Goal: Task Accomplishment & Management: Use online tool/utility

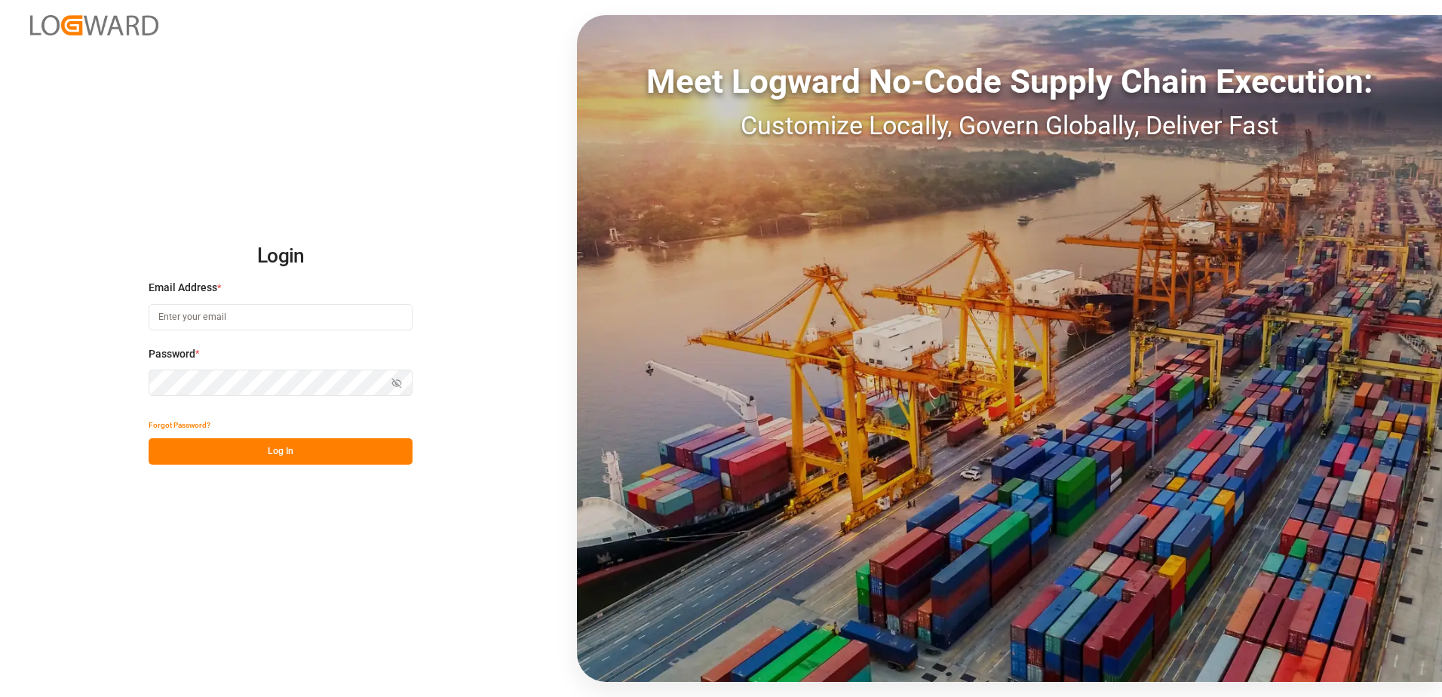
type input "oliver.niemeyer@logward.com"
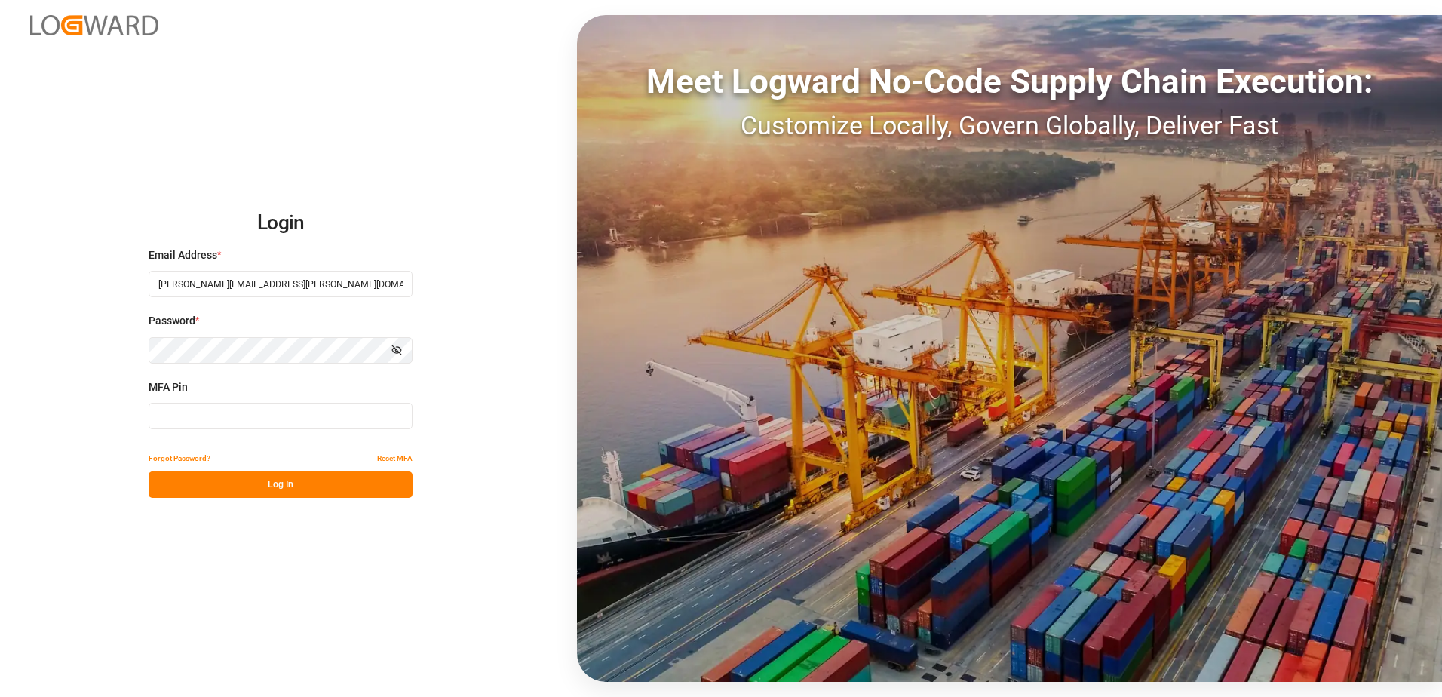
type input "795563"
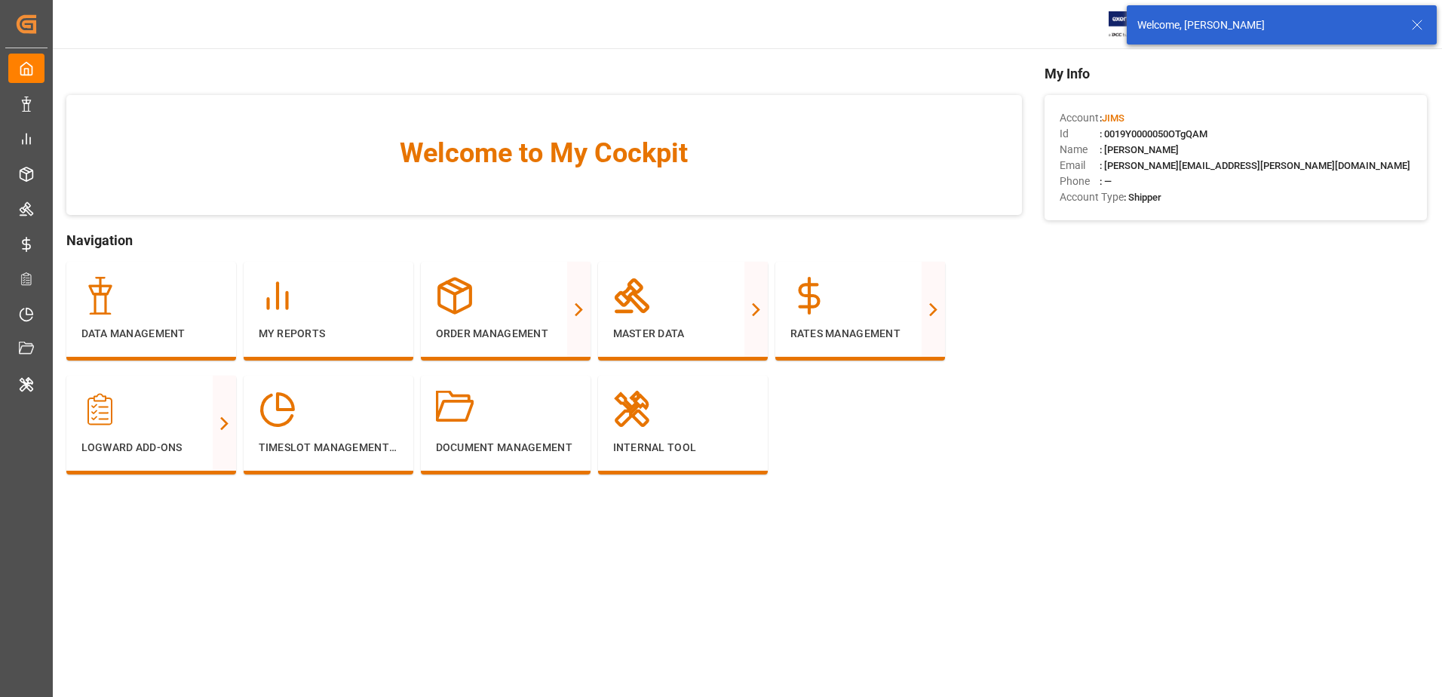
click at [1416, 25] on icon at bounding box center [1417, 25] width 18 height 18
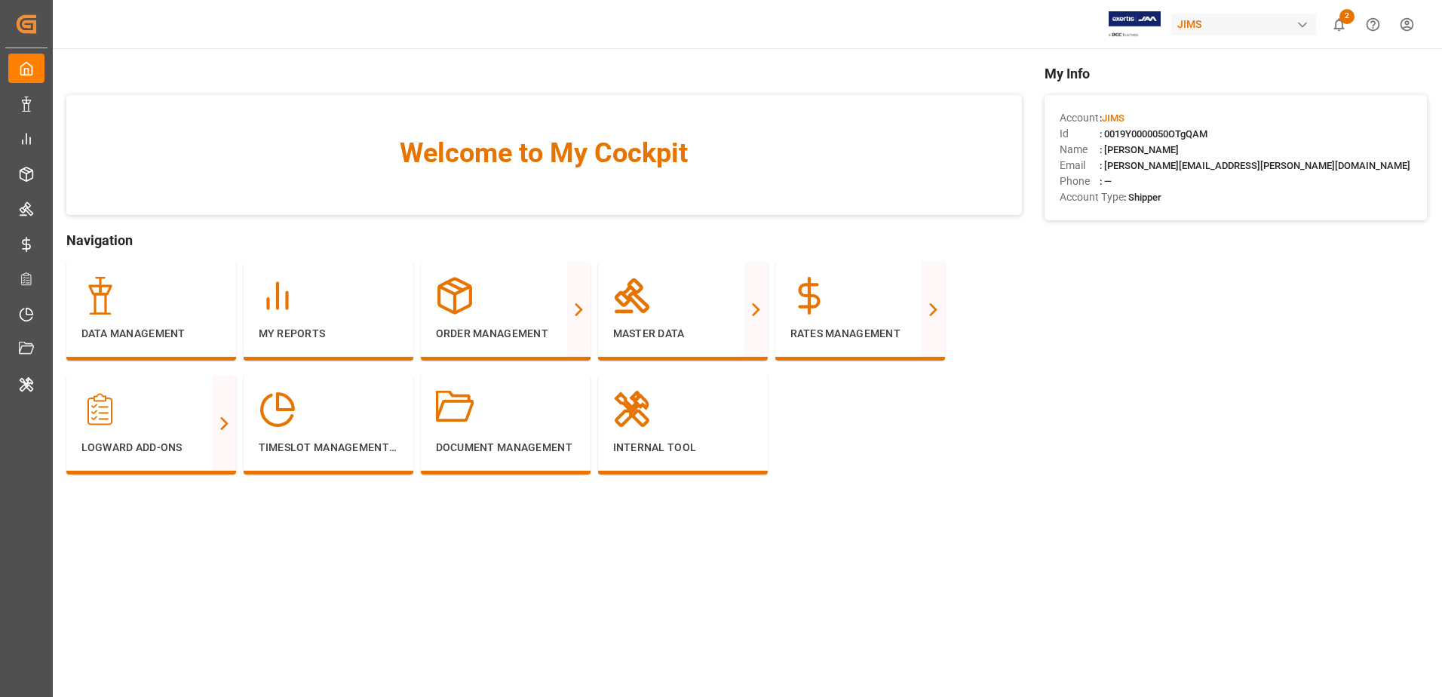
click at [1284, 21] on div "JIMS" at bounding box center [1243, 25] width 145 height 22
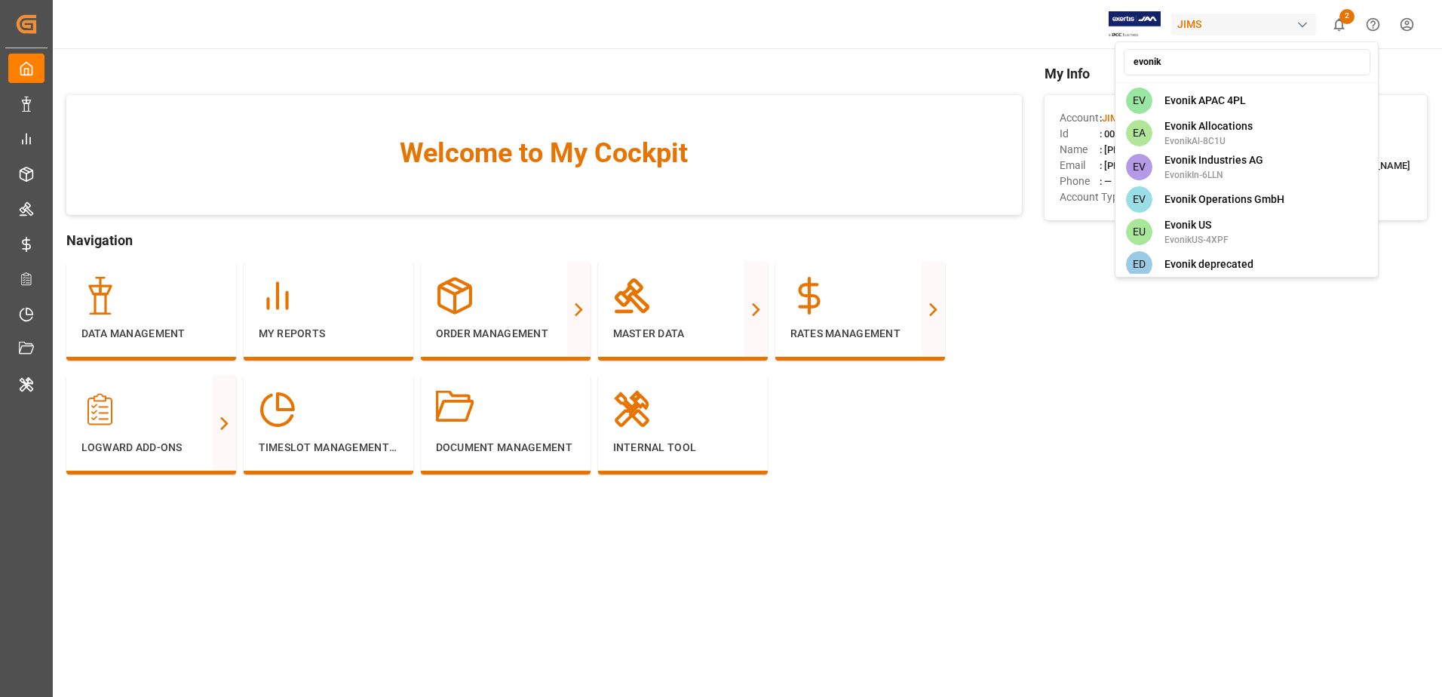
type input "evonik"
click at [1262, 170] on div "EV Evonik Industries AG EvonikIn-6LLN" at bounding box center [1246, 167] width 257 height 34
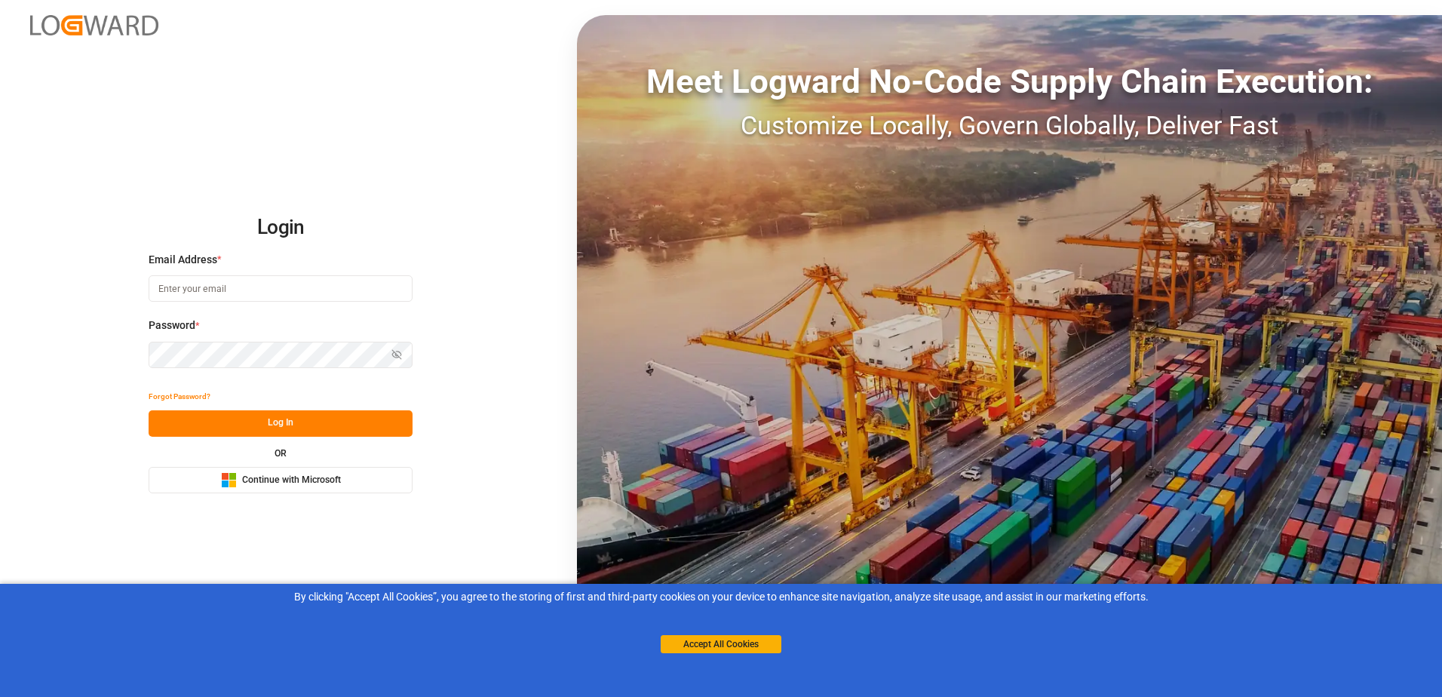
click at [329, 483] on span "Continue with Microsoft" at bounding box center [291, 481] width 99 height 14
click at [287, 483] on span "Continue with Microsoft" at bounding box center [291, 481] width 99 height 14
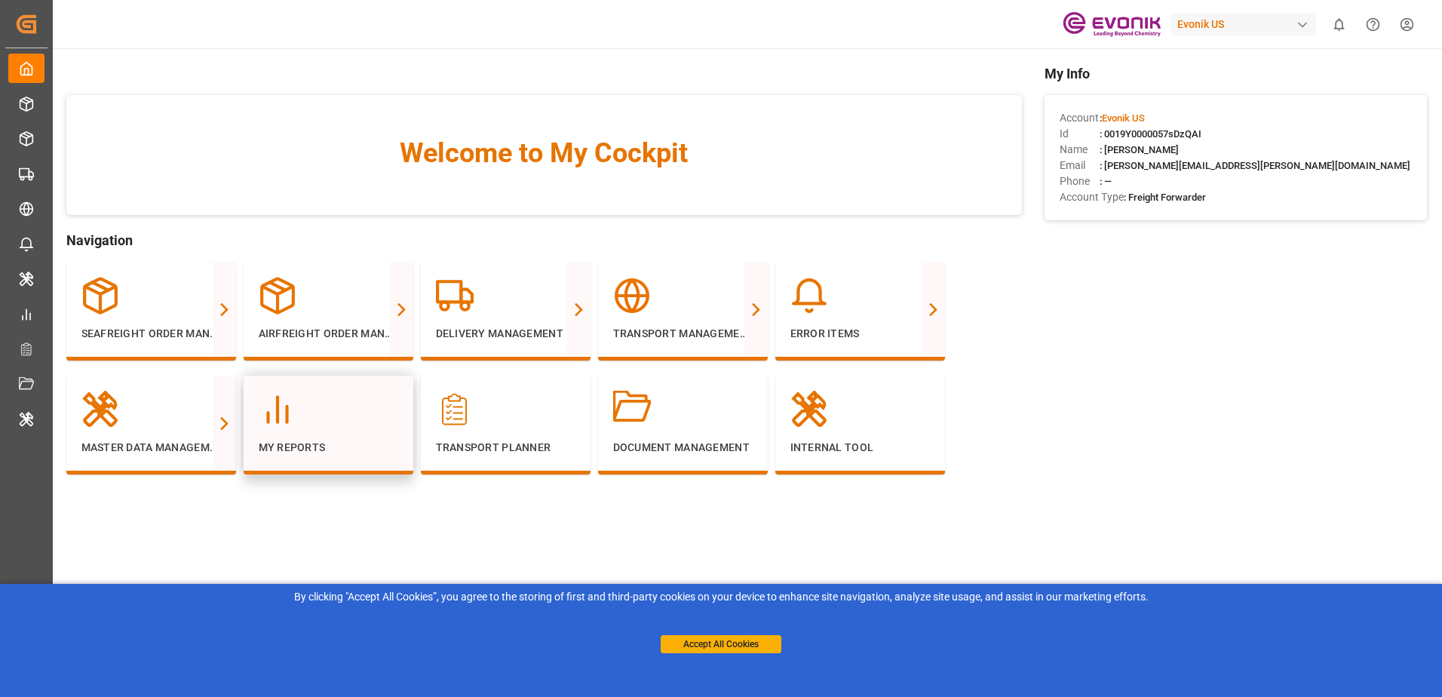
click at [363, 431] on div "My Reports" at bounding box center [329, 423] width 140 height 65
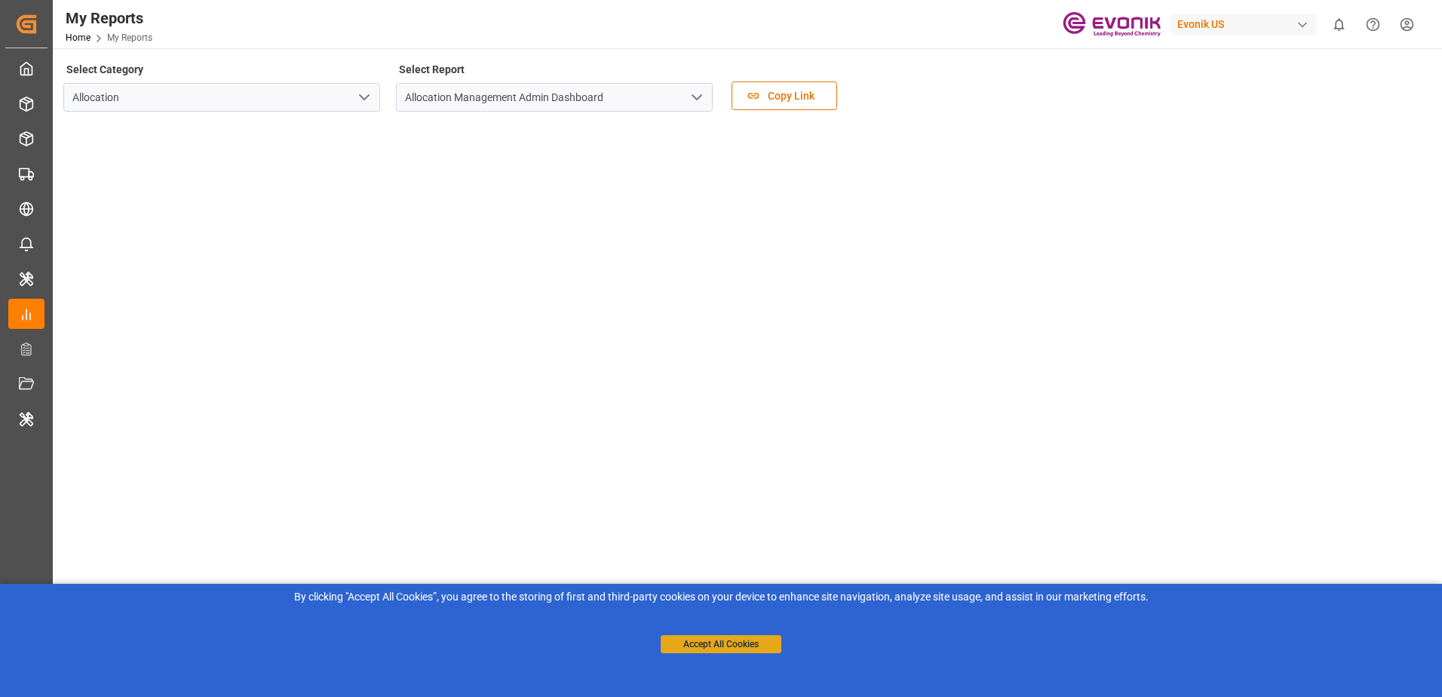
click at [674, 641] on button "Accept All Cookies" at bounding box center [721, 644] width 121 height 18
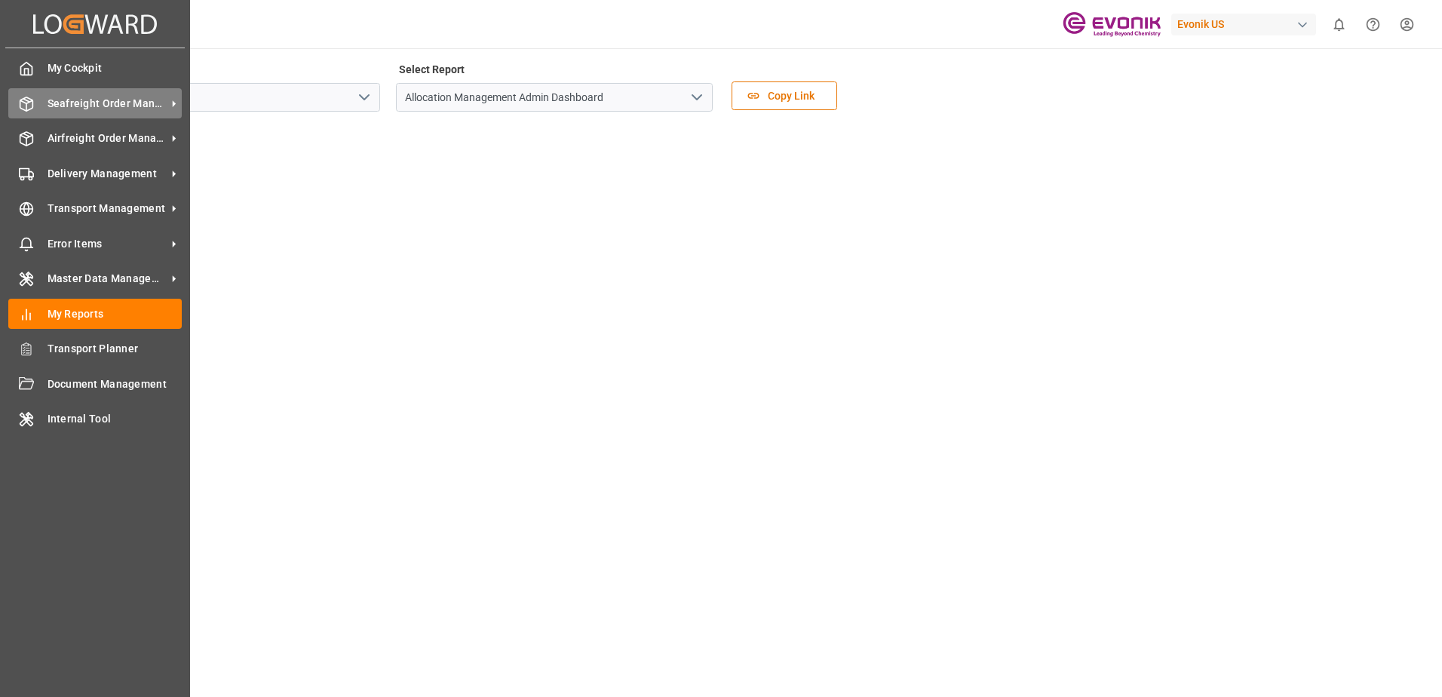
click at [48, 100] on span "Seafreight Order Management" at bounding box center [107, 104] width 119 height 16
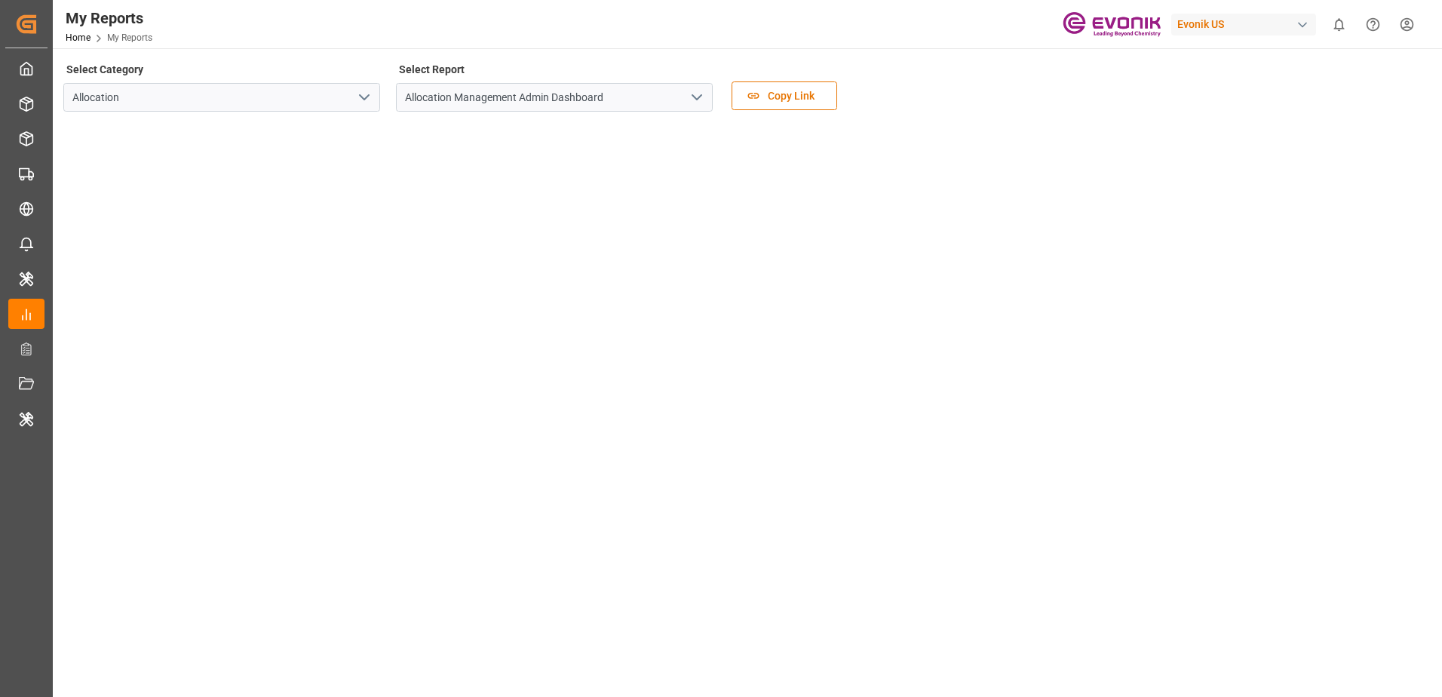
click at [1265, 15] on div "Evonik US" at bounding box center [1243, 25] width 145 height 22
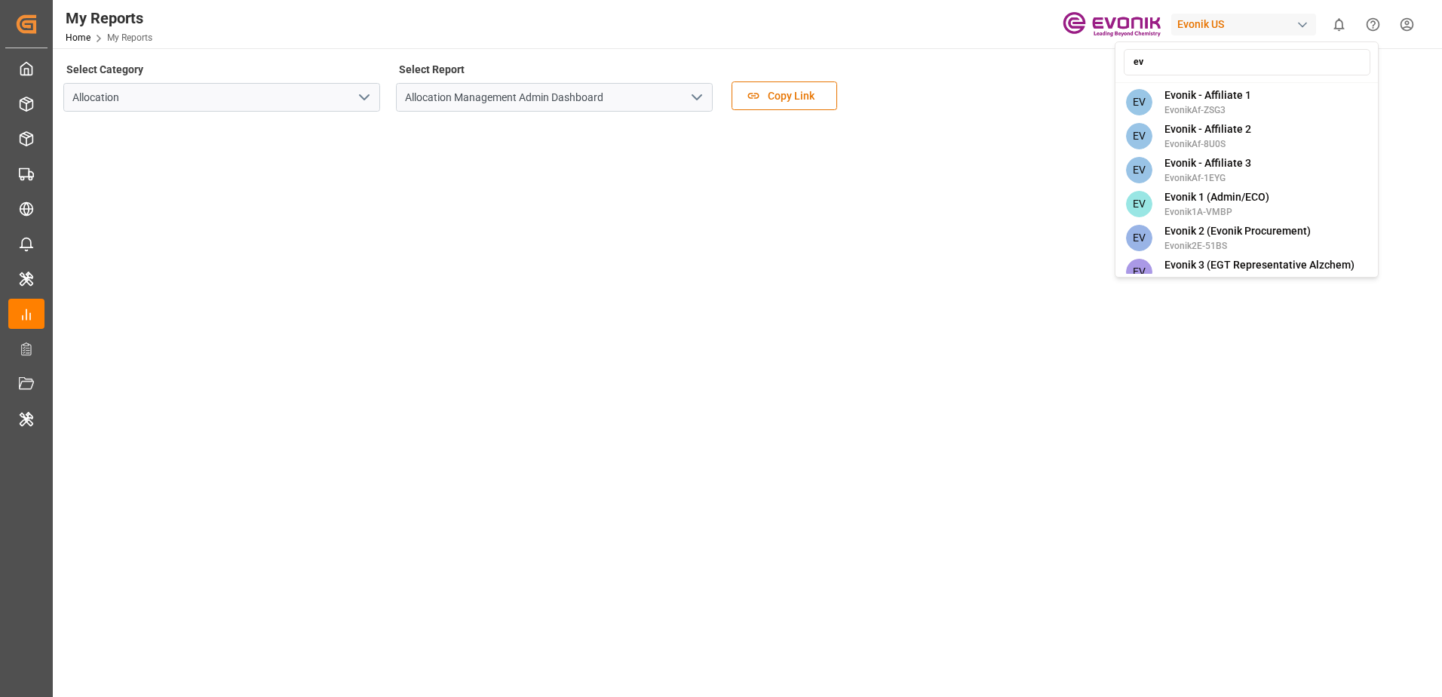
type input "evo"
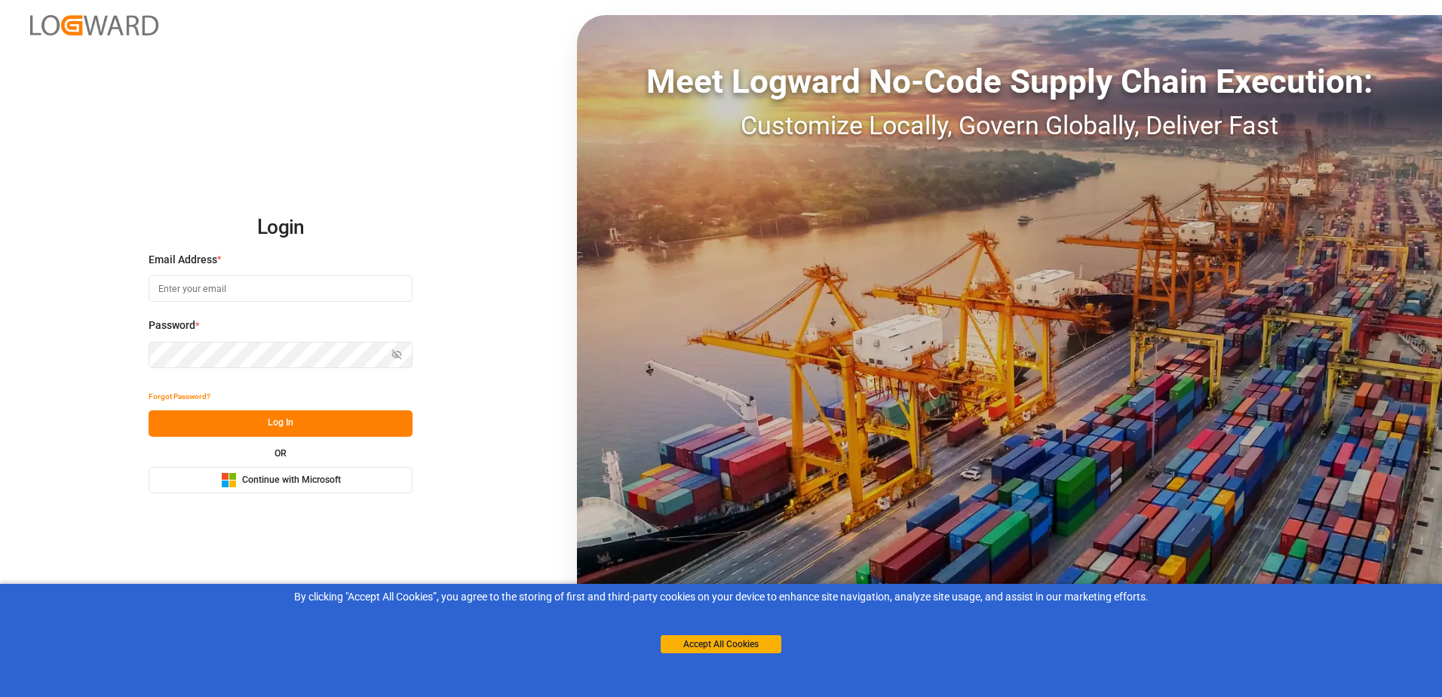
click at [319, 483] on span "Continue with Microsoft" at bounding box center [291, 481] width 99 height 14
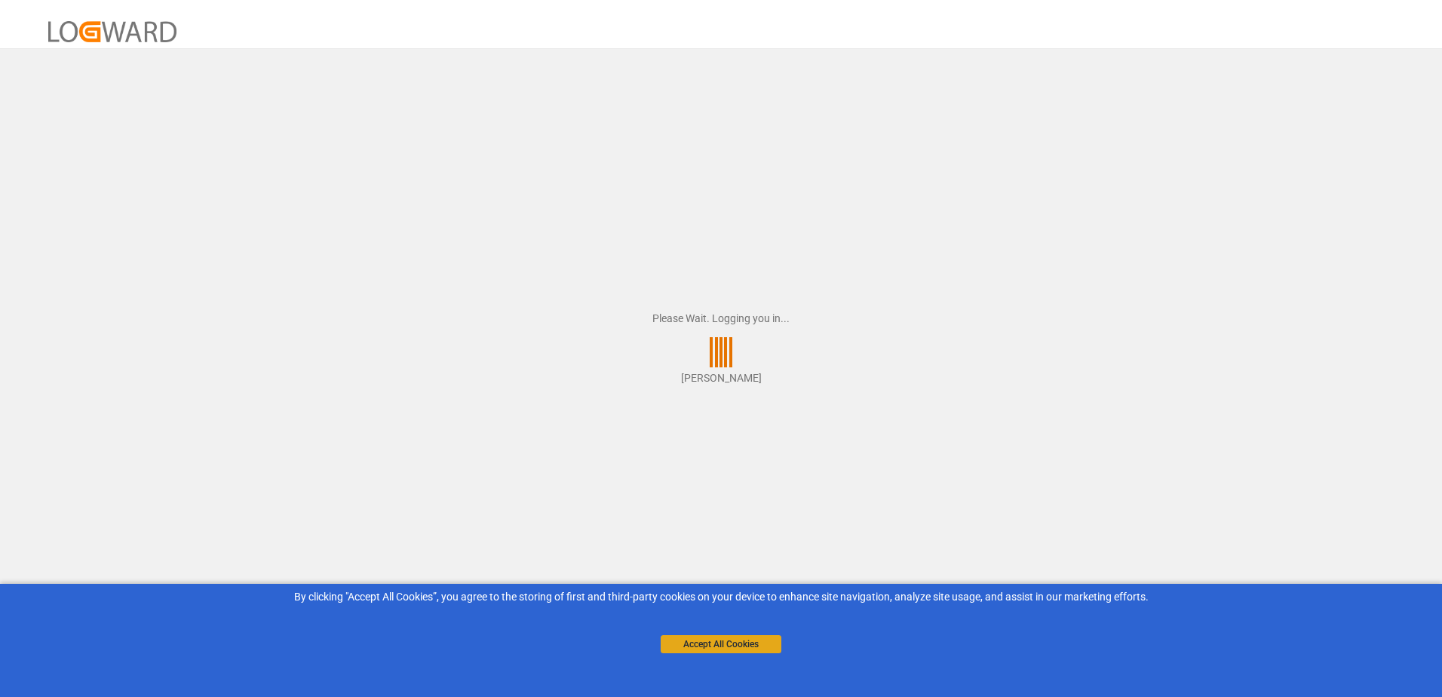
click at [719, 646] on button "Accept All Cookies" at bounding box center [721, 644] width 121 height 18
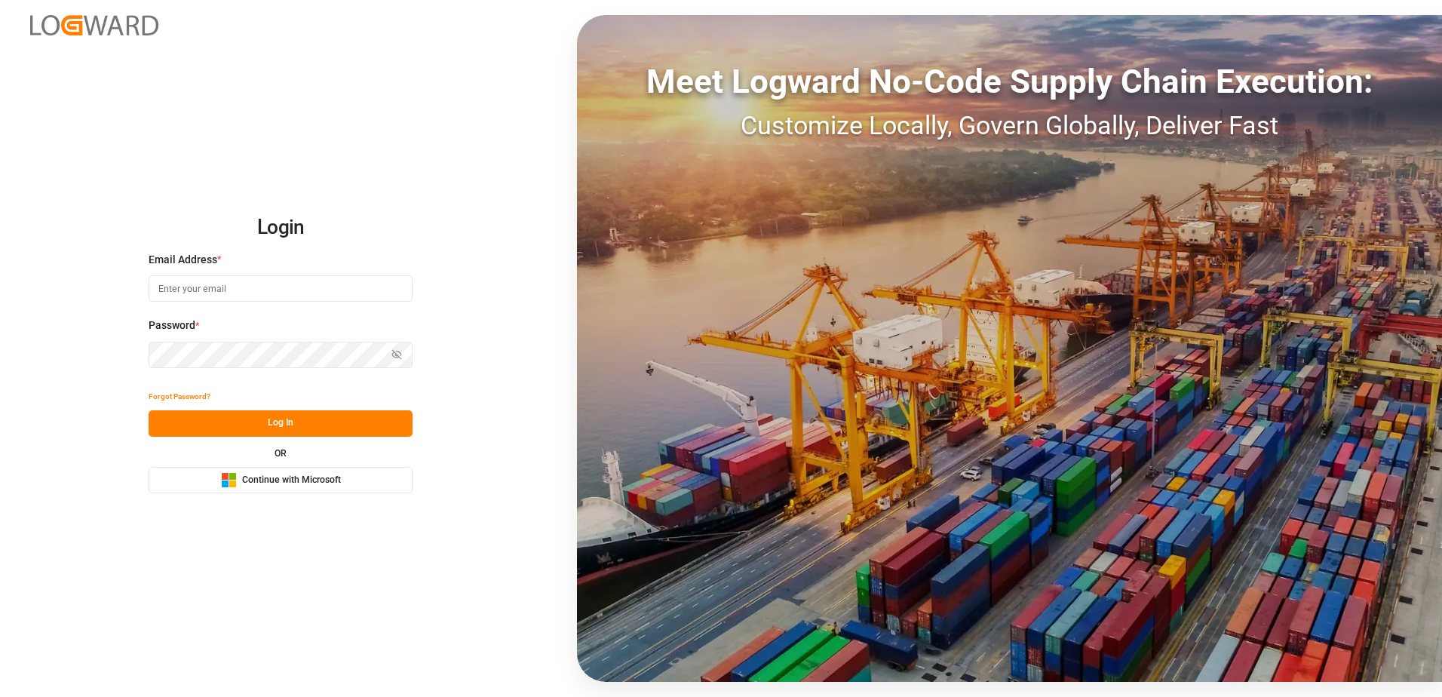
click at [332, 478] on span "Continue with Microsoft" at bounding box center [291, 481] width 99 height 14
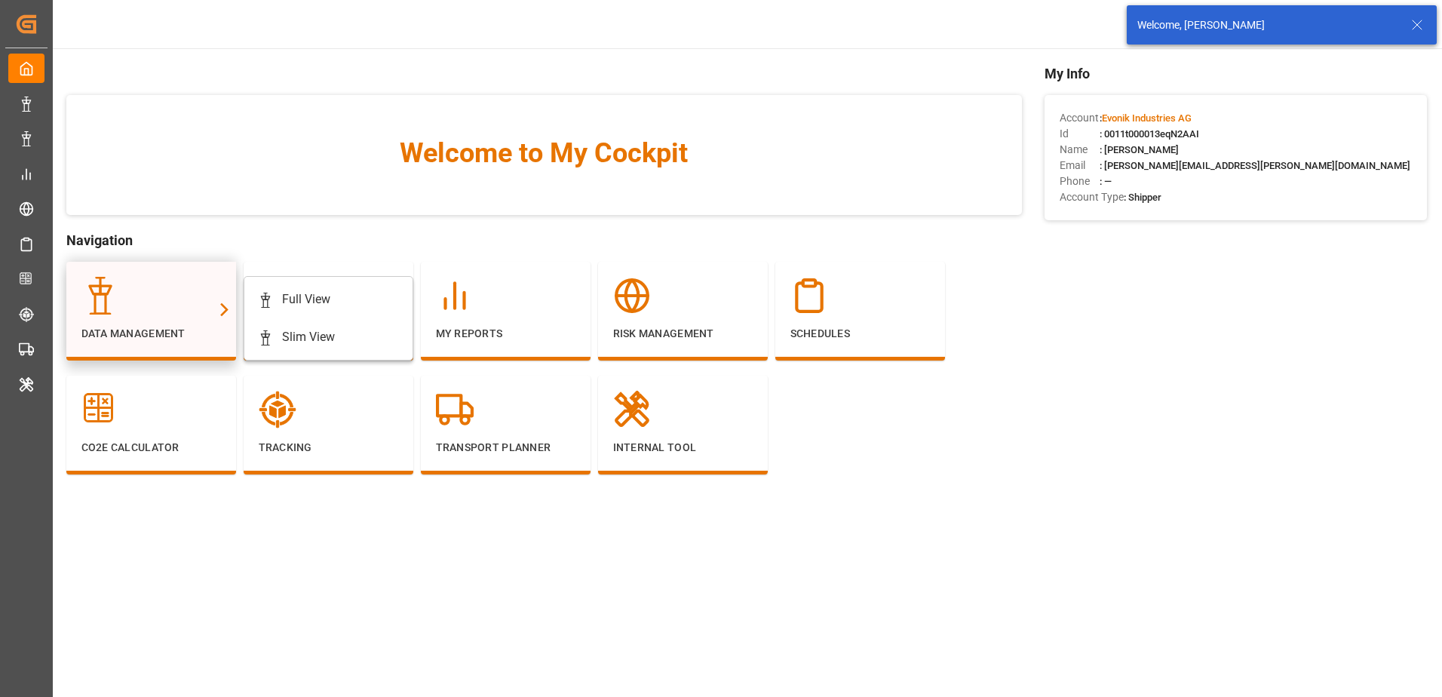
click at [125, 286] on div at bounding box center [151, 296] width 140 height 38
click at [290, 304] on div "Full View" at bounding box center [306, 299] width 48 height 18
